Goal: Information Seeking & Learning: Learn about a topic

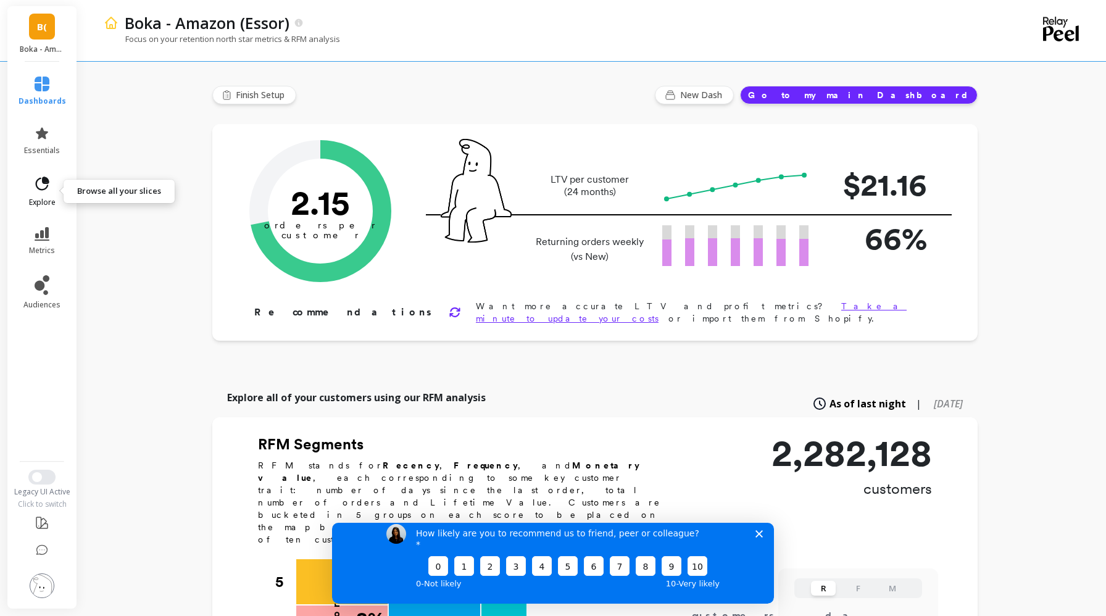
click at [42, 190] on icon at bounding box center [43, 184] width 14 height 14
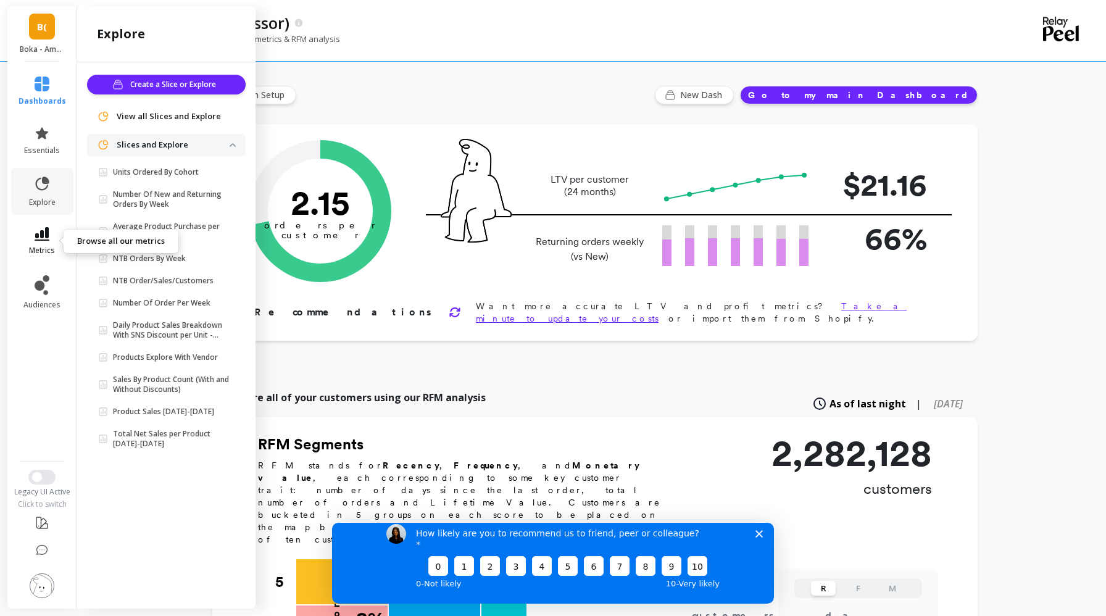
click at [40, 251] on span "metrics" at bounding box center [42, 251] width 26 height 10
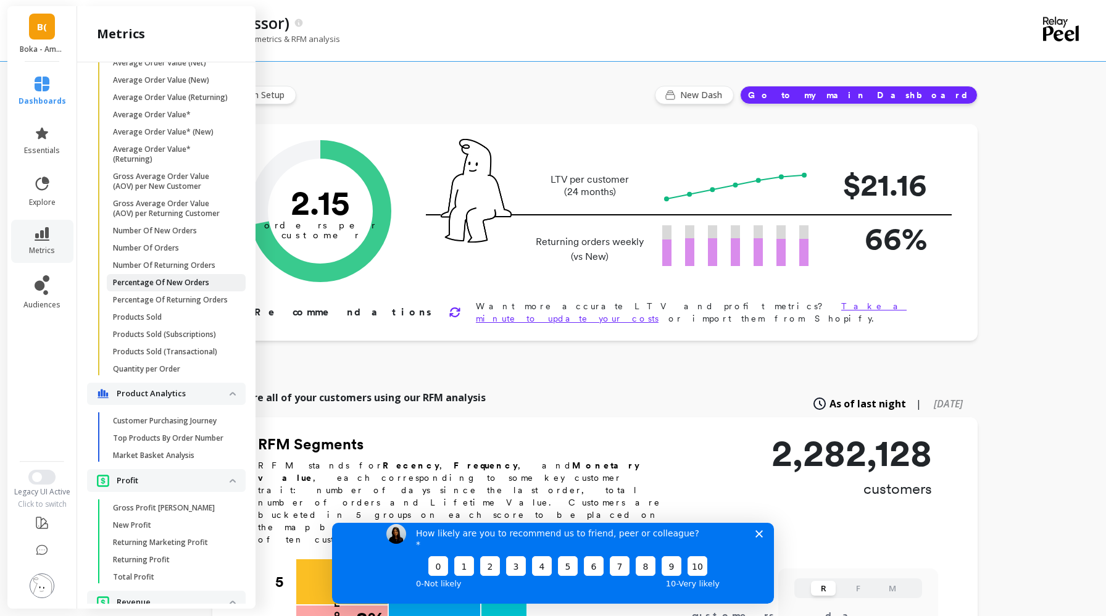
scroll to position [767, 0]
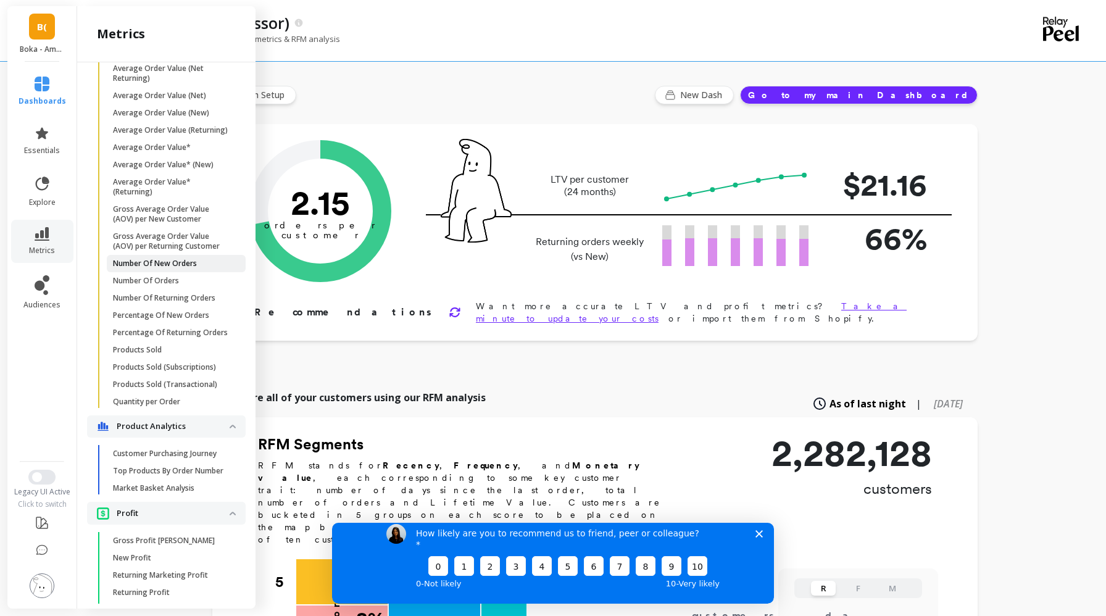
click at [176, 270] on link "Number Of New Orders" at bounding box center [176, 263] width 139 height 17
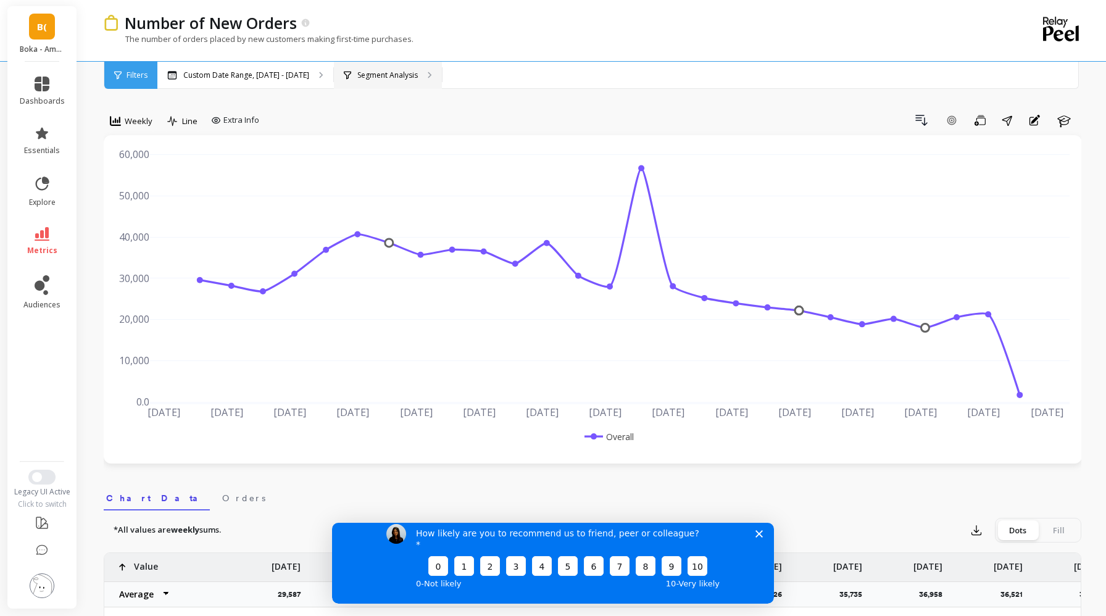
click at [383, 75] on p "Segment Analysis" at bounding box center [387, 75] width 60 height 10
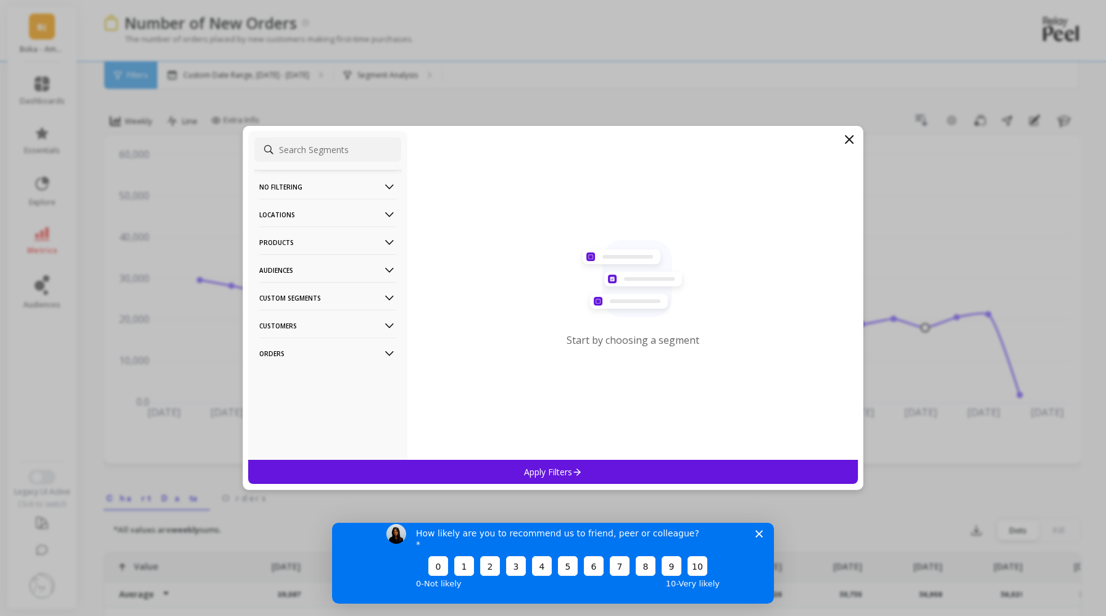
click at [308, 236] on p "Products" at bounding box center [327, 242] width 137 height 31
click at [300, 267] on div "ASIN" at bounding box center [327, 266] width 147 height 20
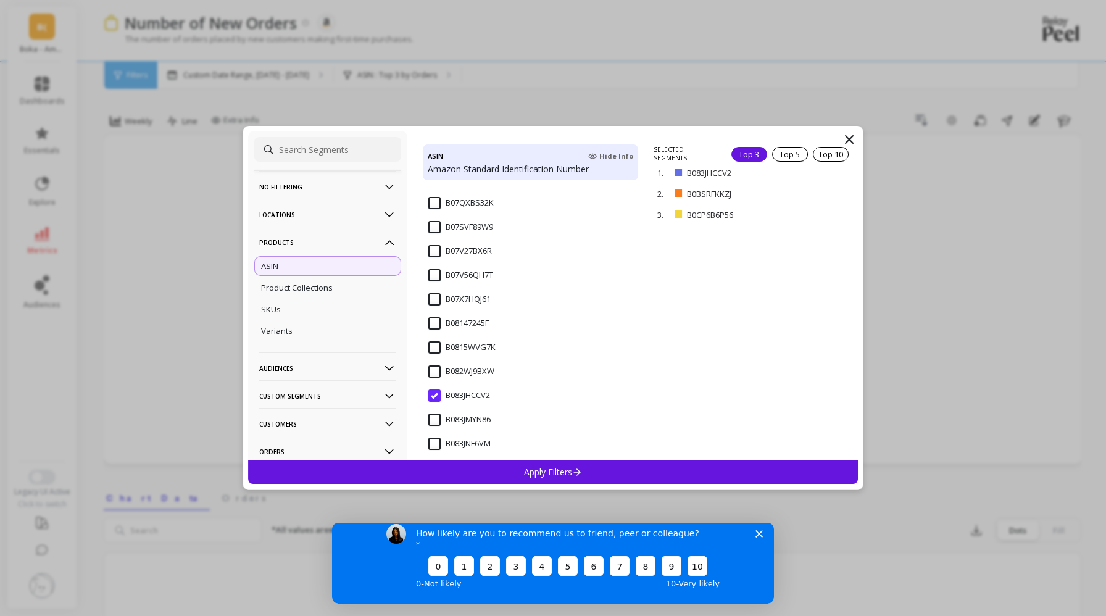
scroll to position [909, 0]
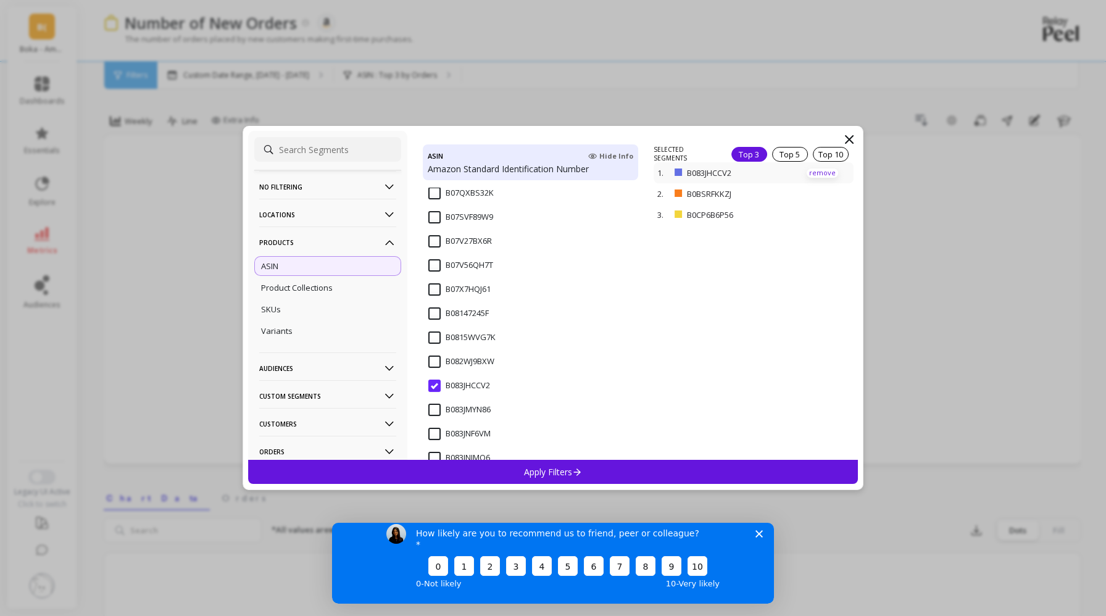
click at [823, 169] on p "remove" at bounding box center [822, 173] width 31 height 9
click at [821, 174] on p "remove" at bounding box center [822, 176] width 31 height 9
click at [817, 152] on p "remove" at bounding box center [822, 155] width 31 height 9
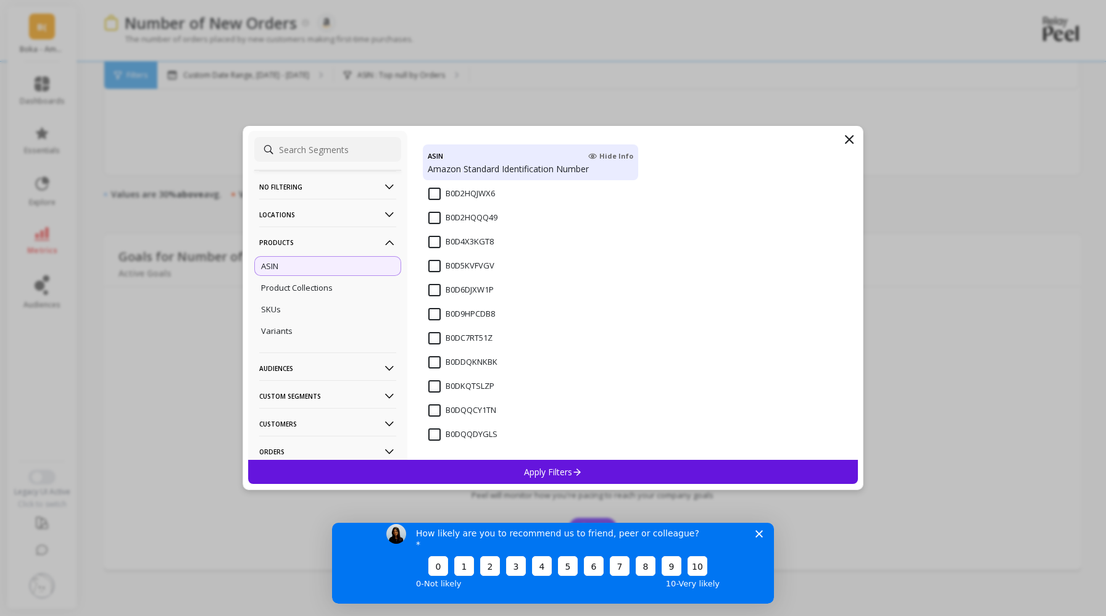
scroll to position [5001, 0]
click at [470, 410] on input "B0DQQCY1TN" at bounding box center [462, 410] width 68 height 12
click at [436, 433] on input "B0DQQDYGLS" at bounding box center [462, 434] width 69 height 12
click at [477, 466] on div "Apply Filters" at bounding box center [553, 472] width 610 height 24
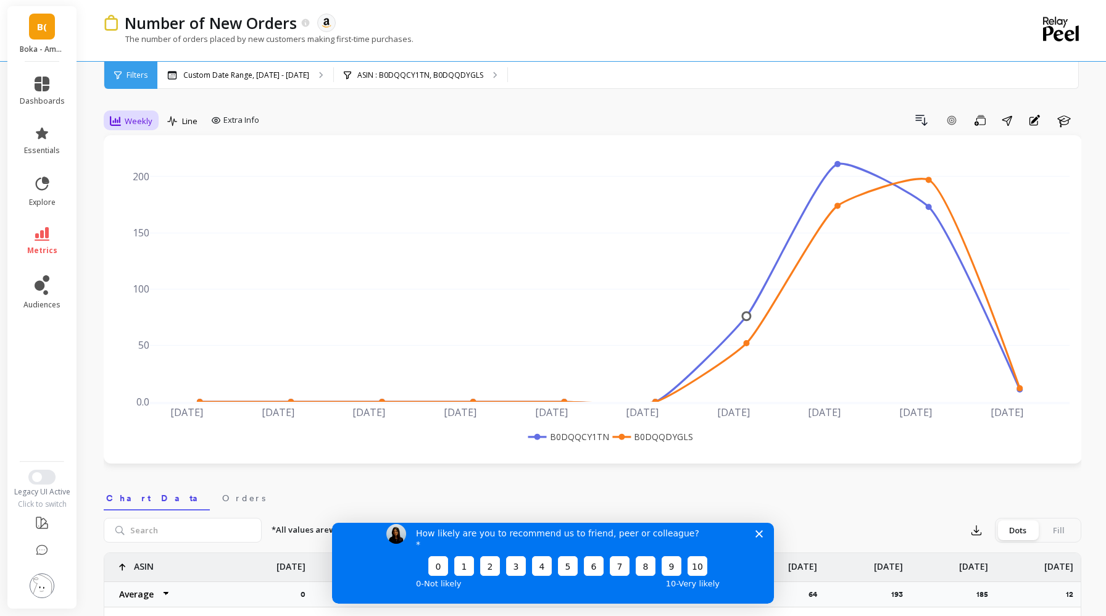
click at [141, 120] on span "Weekly" at bounding box center [139, 121] width 28 height 12
click at [140, 174] on div "Daily" at bounding box center [149, 173] width 70 height 12
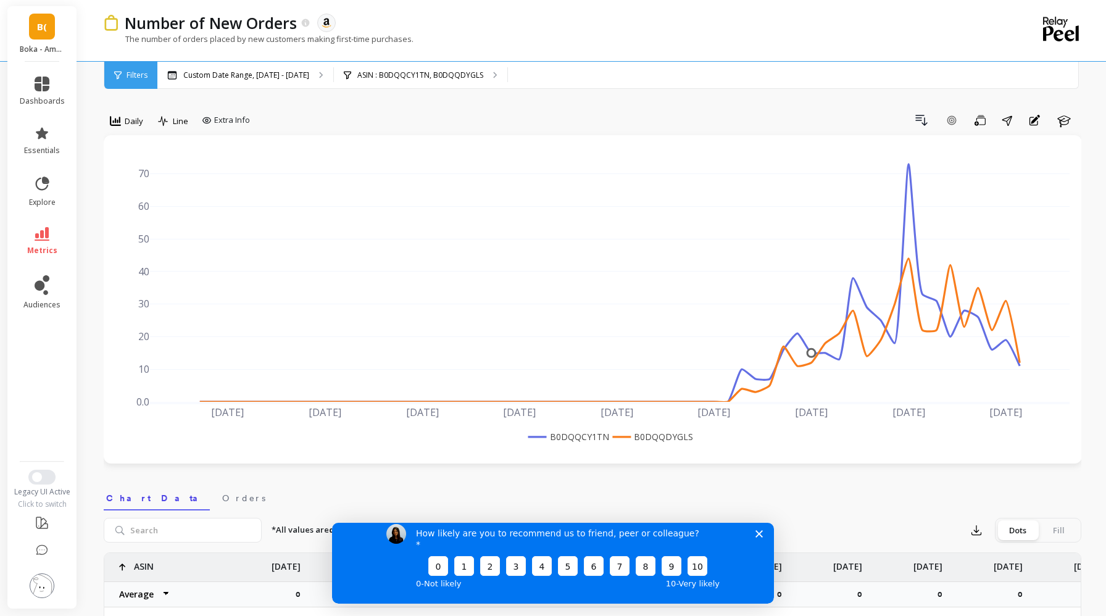
click at [764, 543] on div "How likely are you to recommend us to friend, peer or colleague? 0 1 2 3 4 5 6 …" at bounding box center [553, 557] width 442 height 92
click at [757, 537] on icon "Close survey" at bounding box center [759, 533] width 7 height 7
